Goal: Task Accomplishment & Management: Use online tool/utility

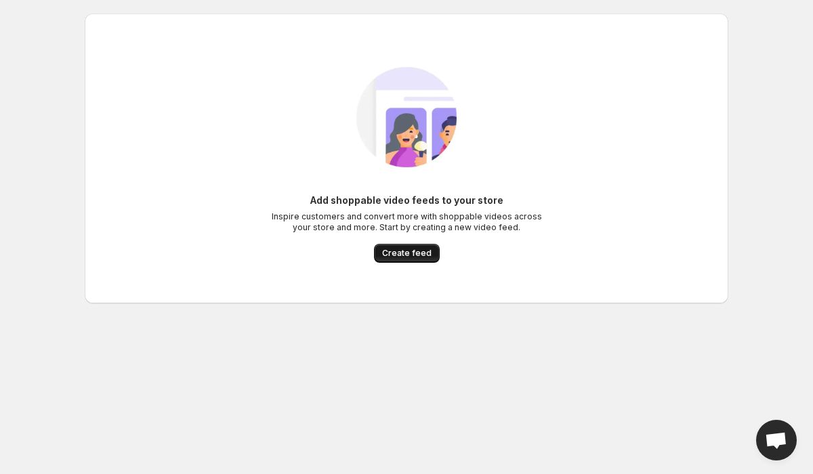
click at [417, 256] on span "Create feed" at bounding box center [406, 253] width 49 height 11
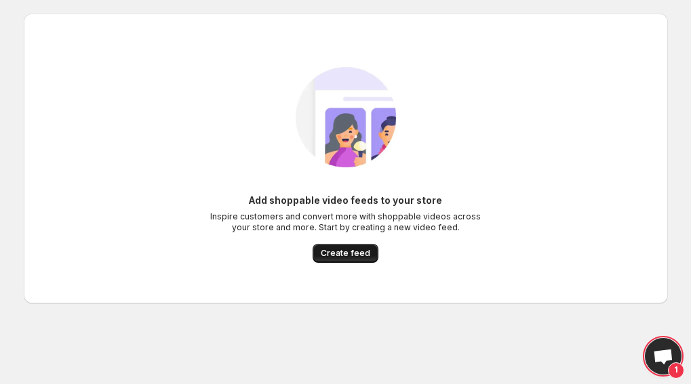
click at [336, 251] on span "Create feed" at bounding box center [345, 253] width 49 height 11
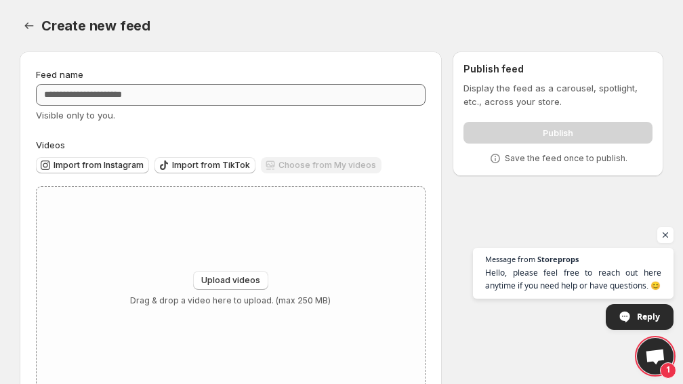
scroll to position [39, 0]
